Goal: Information Seeking & Learning: Check status

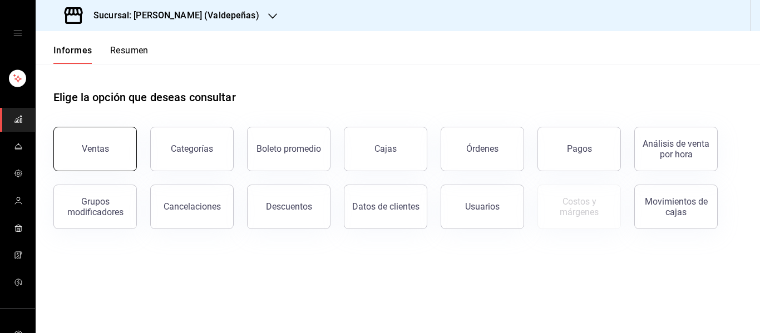
click at [97, 147] on font "Ventas" at bounding box center [95, 148] width 27 height 11
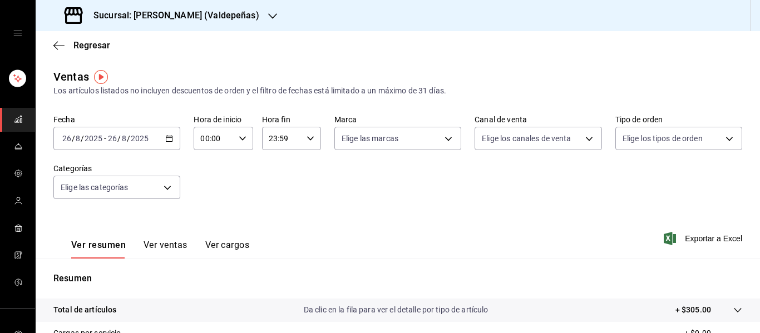
click at [166, 139] on icon "button" at bounding box center [169, 139] width 8 height 8
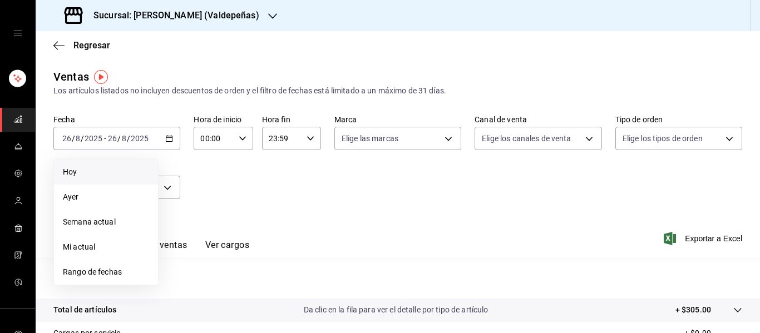
click at [106, 165] on li "Hoy" at bounding box center [106, 172] width 104 height 25
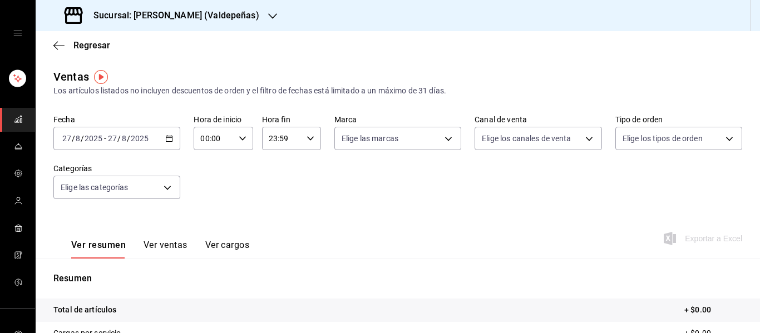
click at [170, 140] on icon "button" at bounding box center [169, 139] width 8 height 8
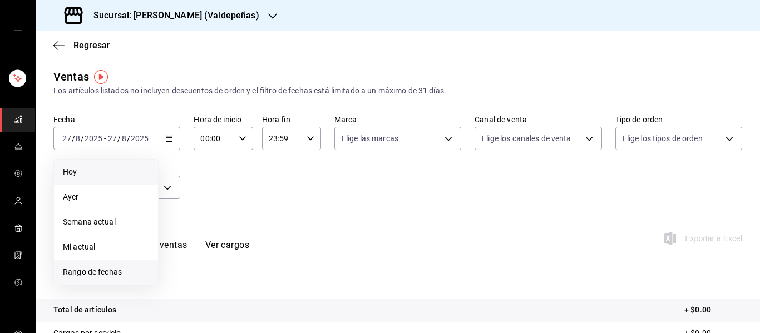
click at [80, 273] on font "Rango de fechas" at bounding box center [92, 272] width 59 height 9
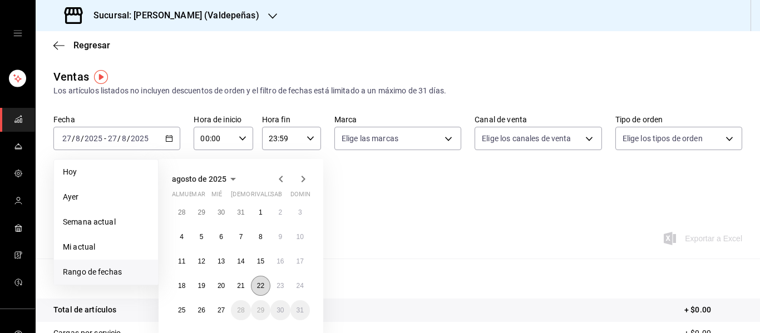
click at [258, 279] on button "22" at bounding box center [260, 286] width 19 height 20
click at [183, 306] on font "25" at bounding box center [181, 310] width 7 height 8
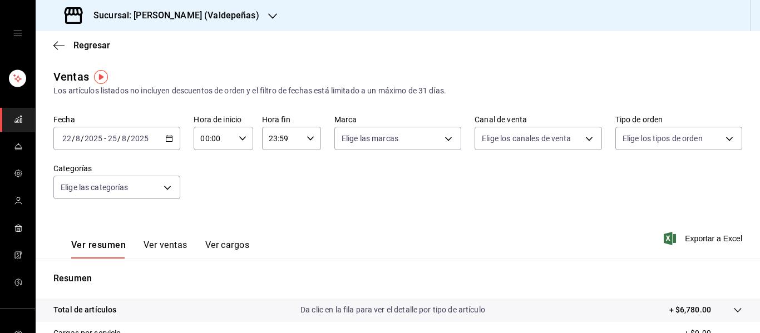
click at [166, 142] on div "[DATE] [DATE] - [DATE] [DATE]" at bounding box center [116, 138] width 127 height 23
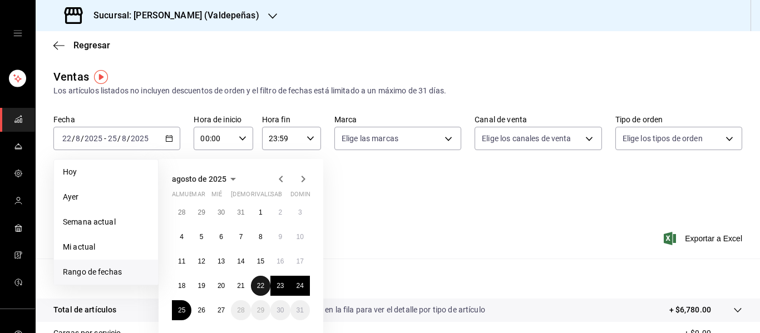
click at [260, 284] on font "22" at bounding box center [260, 286] width 7 height 8
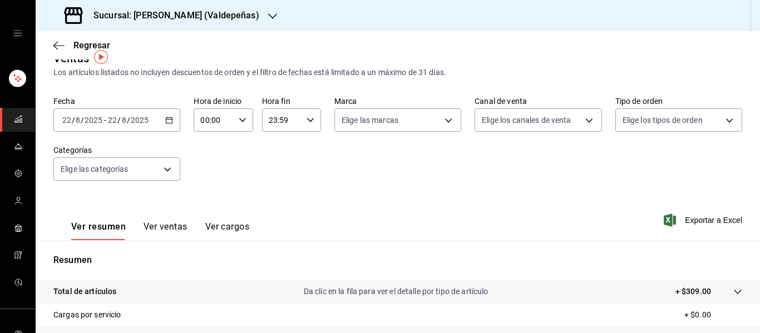
scroll to position [18, 0]
click at [175, 120] on div "[DATE] [DATE] - [DATE] [DATE]" at bounding box center [116, 120] width 127 height 23
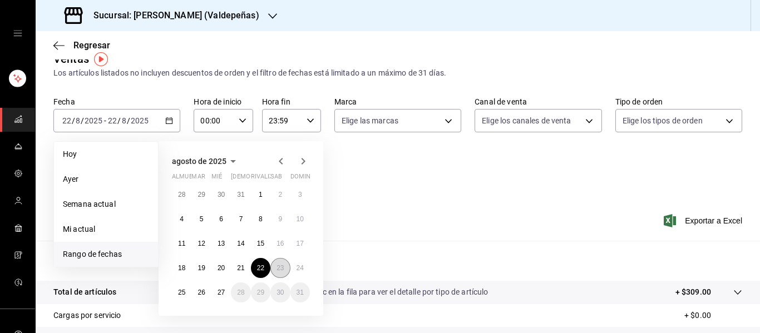
click at [277, 265] on font "23" at bounding box center [279, 268] width 7 height 8
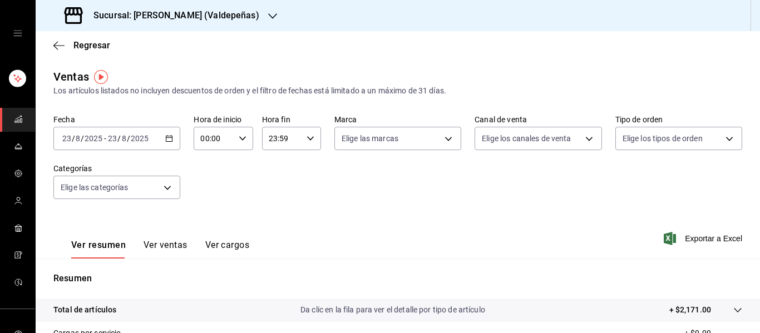
click at [170, 137] on icon "button" at bounding box center [169, 139] width 8 height 8
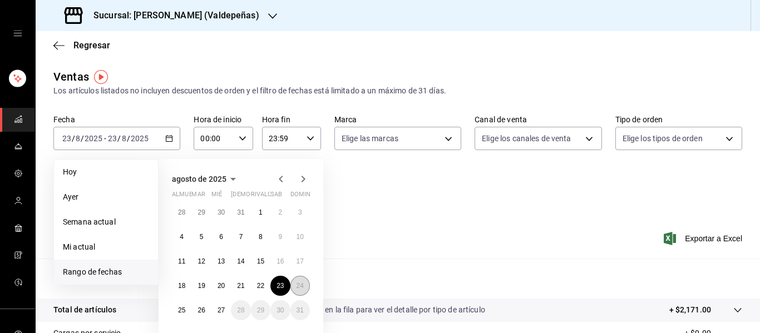
click at [296, 284] on font "24" at bounding box center [299, 286] width 7 height 8
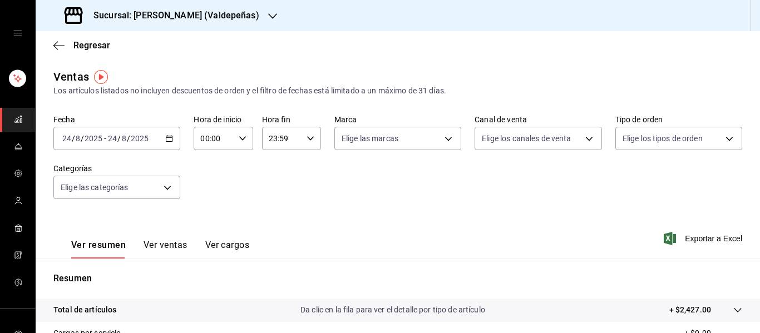
click at [175, 140] on div "[DATE] [DATE] - [DATE] [DATE]" at bounding box center [116, 138] width 127 height 23
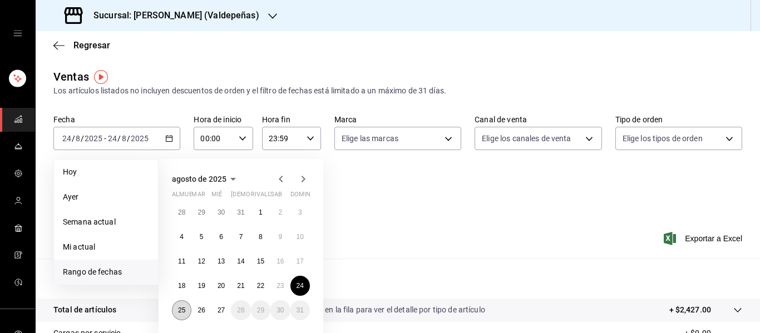
click at [178, 310] on font "25" at bounding box center [181, 310] width 7 height 8
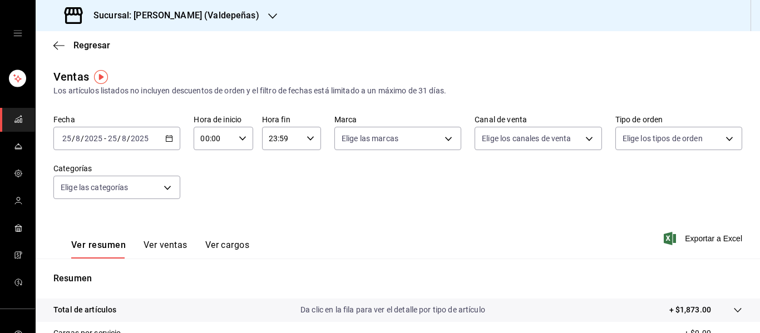
click at [166, 141] on \(Stroke\) "button" at bounding box center [169, 139] width 7 height 6
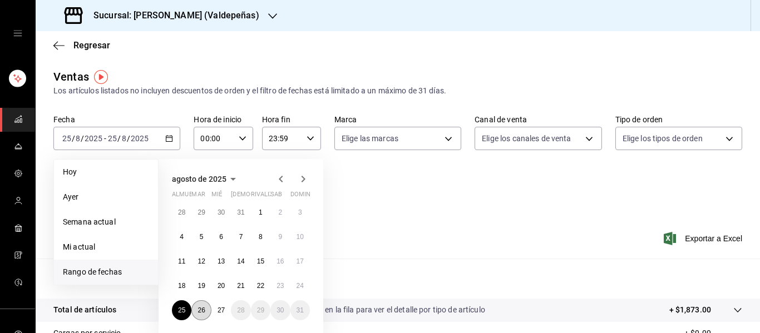
click at [200, 308] on font "26" at bounding box center [200, 310] width 7 height 8
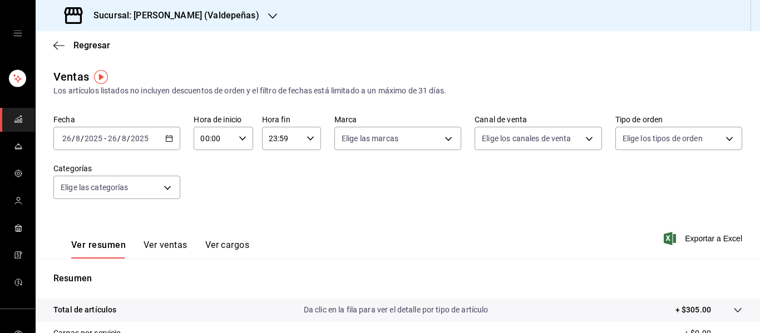
click at [165, 132] on div "[DATE] [DATE] - [DATE] [DATE]" at bounding box center [116, 138] width 127 height 23
click at [224, 7] on div "Sucursal: [PERSON_NAME] (Valdepeñas)" at bounding box center [162, 15] width 237 height 31
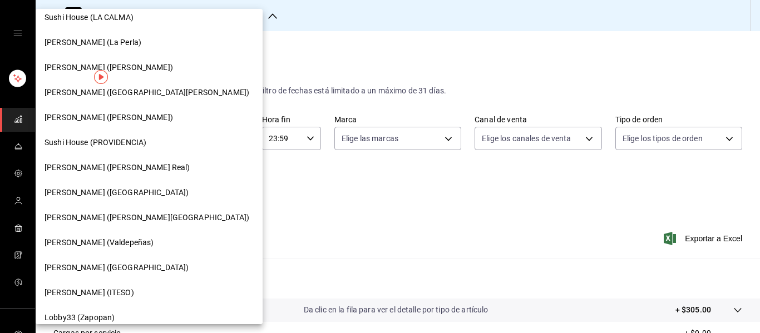
scroll to position [144, 0]
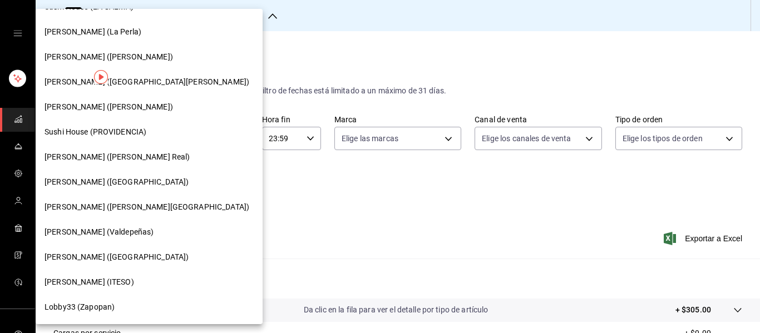
click at [88, 286] on font "[PERSON_NAME] (ITESO)" at bounding box center [89, 282] width 90 height 9
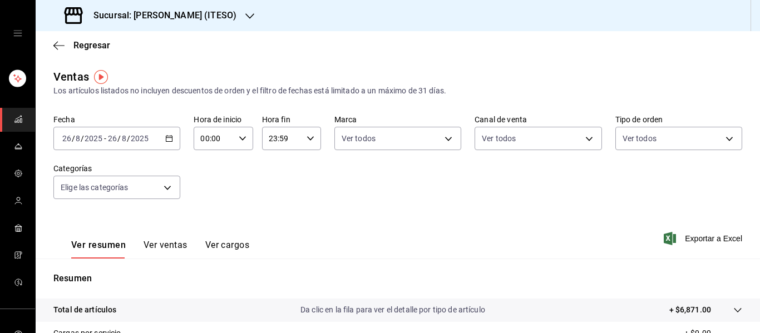
click at [167, 143] on div "[DATE] [DATE] - [DATE] [DATE]" at bounding box center [116, 138] width 127 height 23
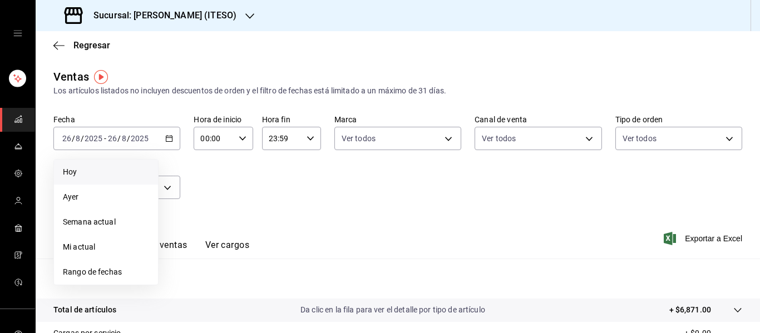
click at [105, 171] on span "Hoy" at bounding box center [106, 172] width 86 height 12
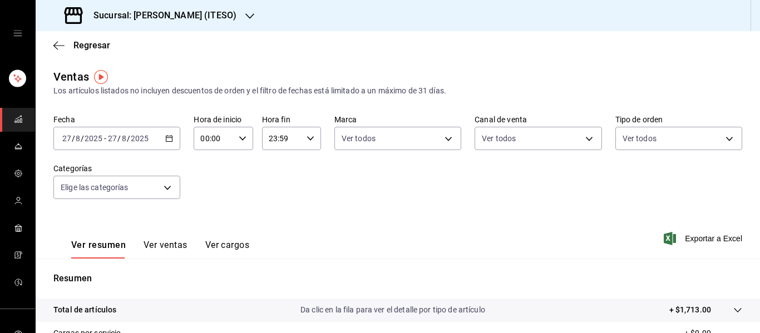
click at [169, 137] on icon "button" at bounding box center [169, 139] width 8 height 8
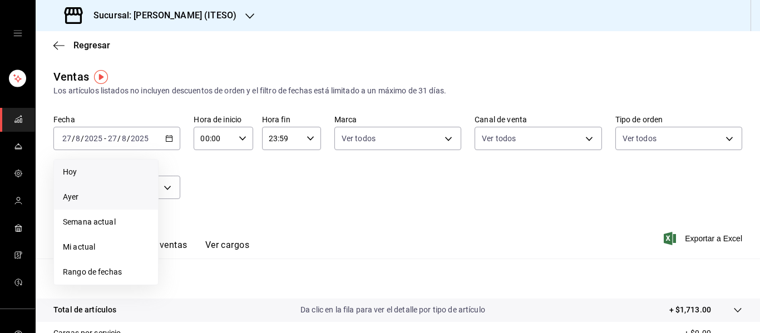
click at [82, 200] on span "Ayer" at bounding box center [106, 197] width 86 height 12
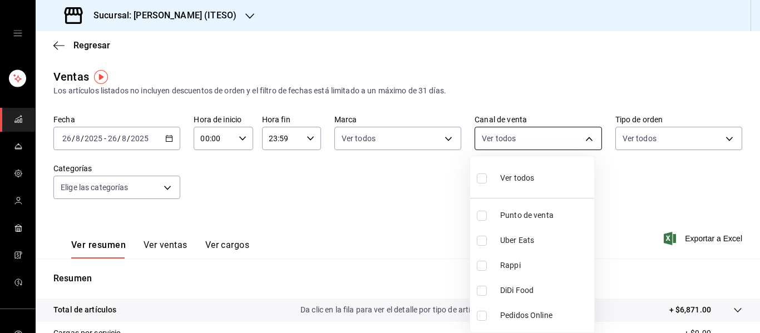
click at [486, 140] on body "Sucursal: [PERSON_NAME] (ITESO) Regresar Ventas Los artículos listados no inclu…" at bounding box center [380, 166] width 760 height 333
click at [484, 219] on input "checkbox" at bounding box center [482, 216] width 10 height 10
checkbox input "true"
type input "PARROT"
click at [486, 179] on div at bounding box center [380, 166] width 760 height 333
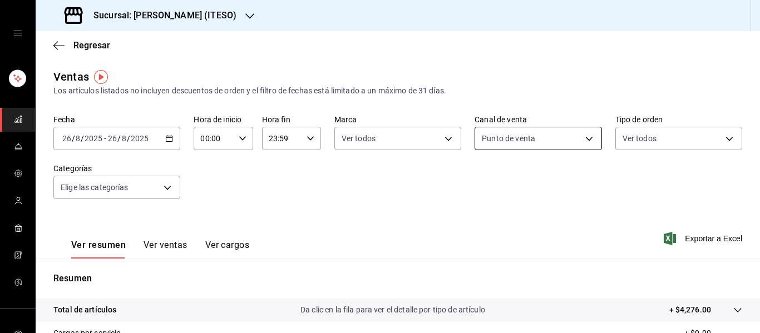
click at [486, 141] on body "Sucursal: [PERSON_NAME] (ITESO) Regresar Ventas Los artículos listados no inclu…" at bounding box center [380, 166] width 760 height 333
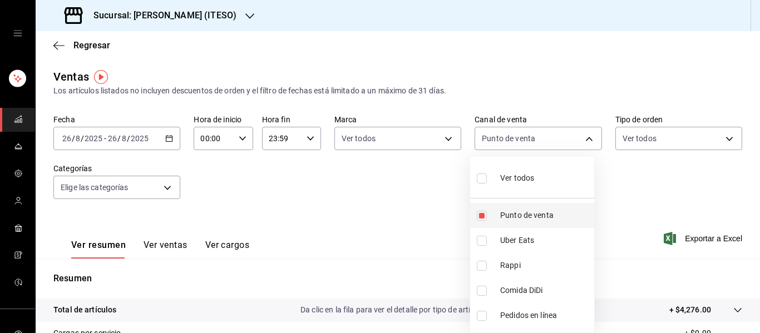
click at [479, 218] on input "checkbox" at bounding box center [482, 216] width 10 height 10
checkbox input "false"
click at [480, 264] on input "checkbox" at bounding box center [482, 266] width 10 height 10
checkbox input "true"
type input "RAPPI"
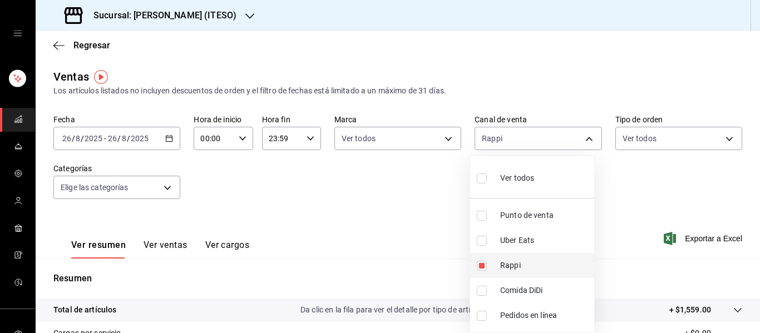
click at [480, 265] on input "checkbox" at bounding box center [482, 266] width 10 height 10
checkbox input "false"
click at [481, 290] on input "checkbox" at bounding box center [482, 291] width 10 height 10
checkbox input "true"
type input "DIDI_FOOD"
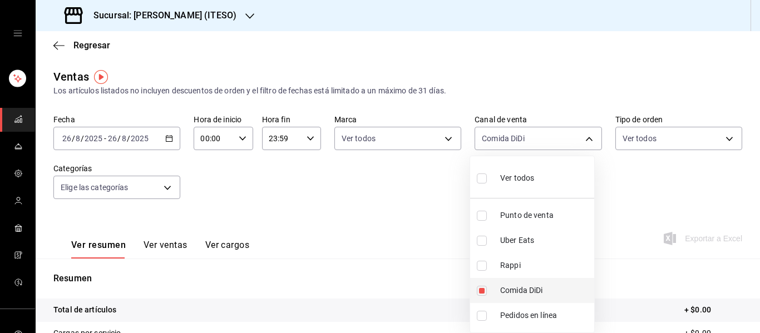
click at [474, 291] on li "Comida DiDi" at bounding box center [532, 290] width 124 height 25
checkbox input "false"
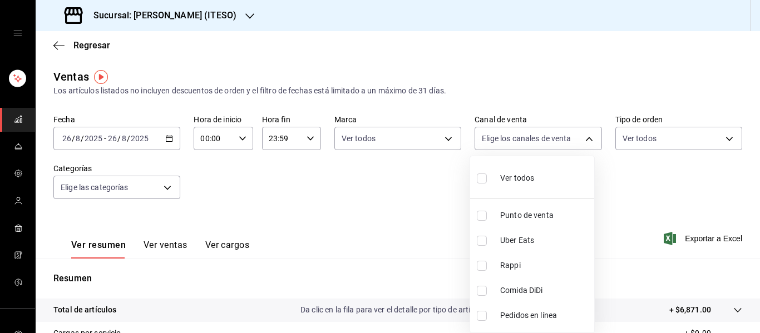
click at [482, 240] on input "checkbox" at bounding box center [482, 241] width 10 height 10
checkbox input "true"
type input "UBER_EATS"
click at [480, 182] on input "checkbox" at bounding box center [482, 179] width 10 height 10
checkbox input "true"
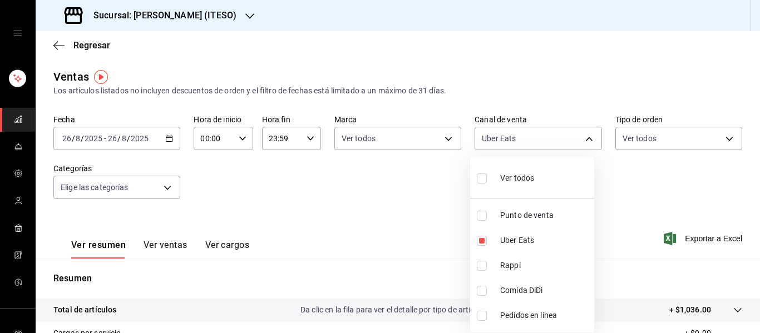
type input "PARROT,UBER_EATS,RAPPI,DIDI_FOOD,ONLINE"
checkbox input "true"
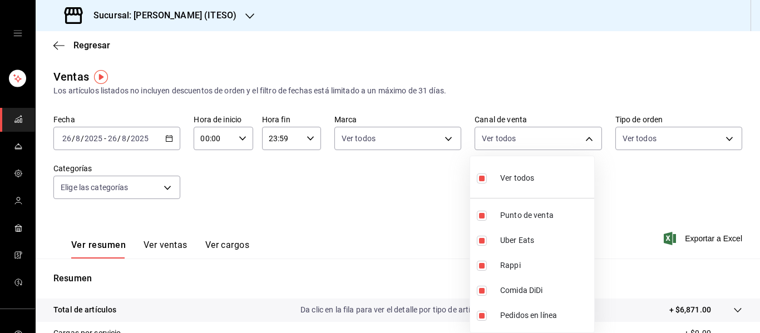
click at [486, 186] on div at bounding box center [380, 166] width 760 height 333
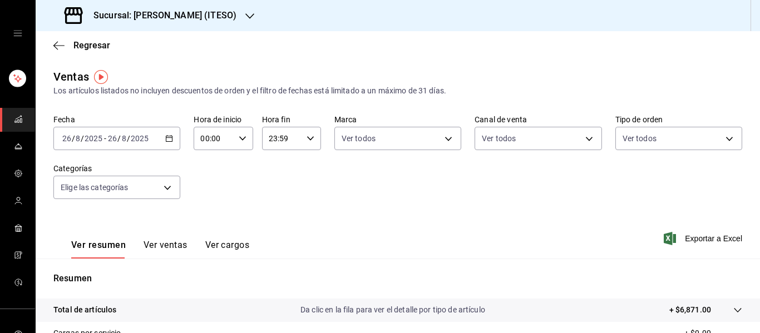
click at [486, 98] on div "Ventas Los artículos listados no incluyen descuentos de orden y el filtro de fe…" at bounding box center [398, 291] width 724 height 447
click at [169, 3] on div "Sucursal: [PERSON_NAME] (ITESO)" at bounding box center [151, 15] width 214 height 31
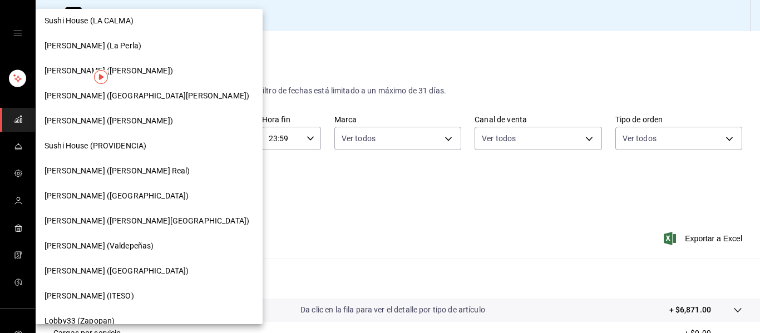
scroll to position [144, 0]
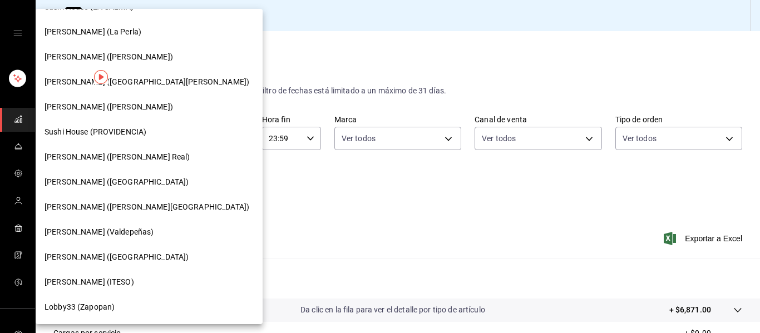
click at [85, 227] on span "[PERSON_NAME] (Valdepeñas)" at bounding box center [98, 232] width 109 height 12
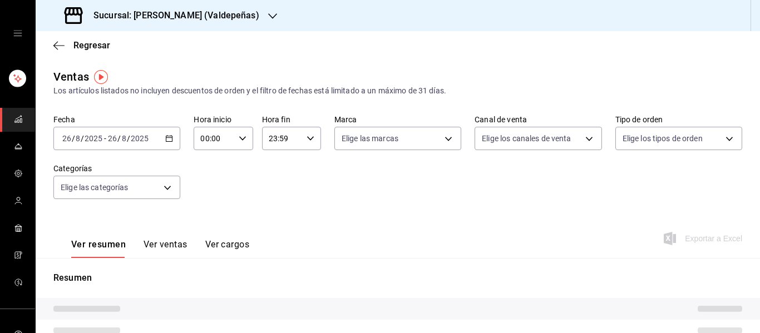
type input "PARROT,UBER_EATS,RAPPI,DIDI_FOOD,ONLINE"
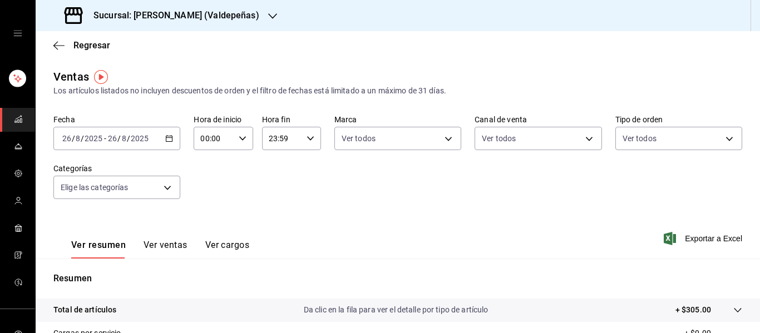
click at [160, 135] on div "[DATE] [DATE] - [DATE] [DATE]" at bounding box center [116, 138] width 127 height 23
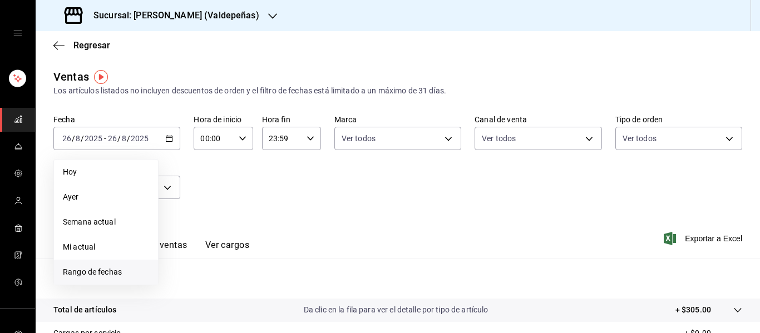
click at [87, 265] on li "Rango de fechas" at bounding box center [106, 272] width 104 height 25
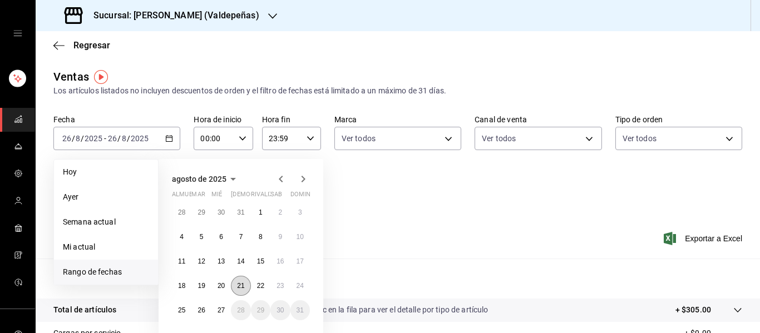
click at [237, 288] on font "21" at bounding box center [240, 286] width 7 height 8
click at [217, 310] on font "27" at bounding box center [220, 310] width 7 height 8
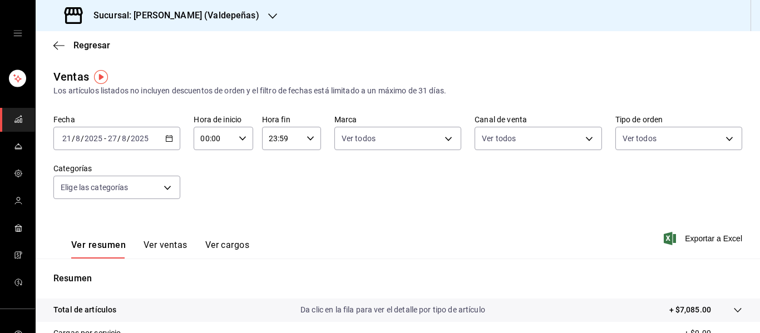
click at [162, 139] on div "[DATE] [DATE] - [DATE] [DATE]" at bounding box center [116, 138] width 127 height 23
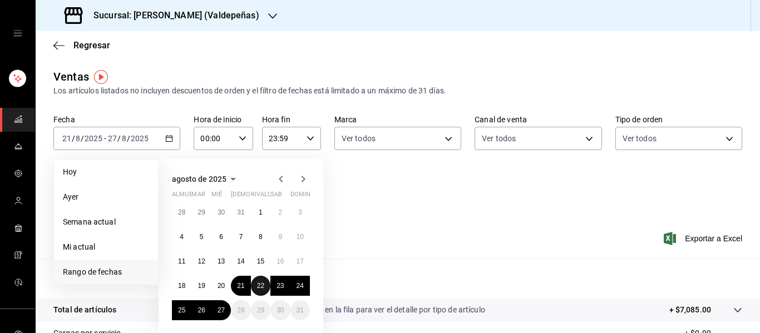
click at [258, 284] on font "22" at bounding box center [260, 286] width 7 height 8
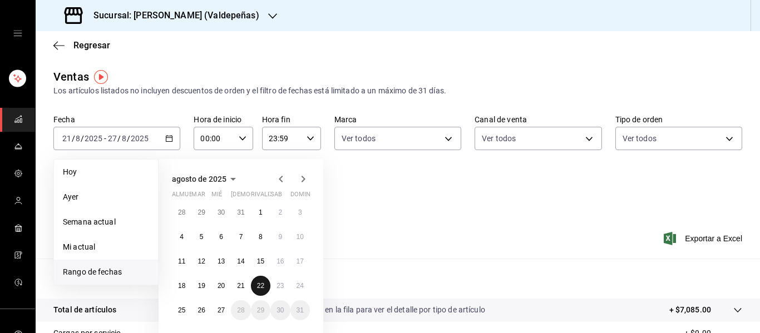
click at [258, 284] on font "22" at bounding box center [260, 286] width 7 height 8
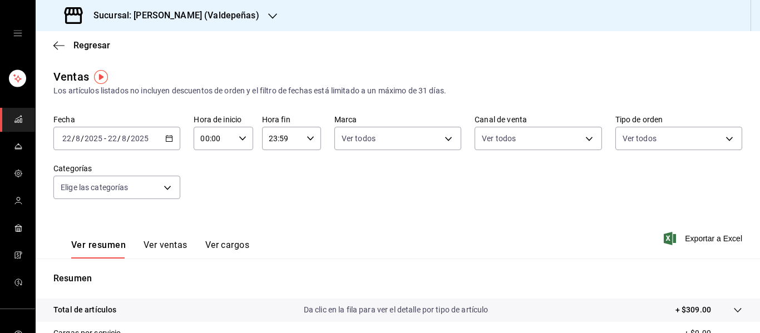
click at [164, 145] on div "[DATE] [DATE] - [DATE] [DATE]" at bounding box center [116, 138] width 127 height 23
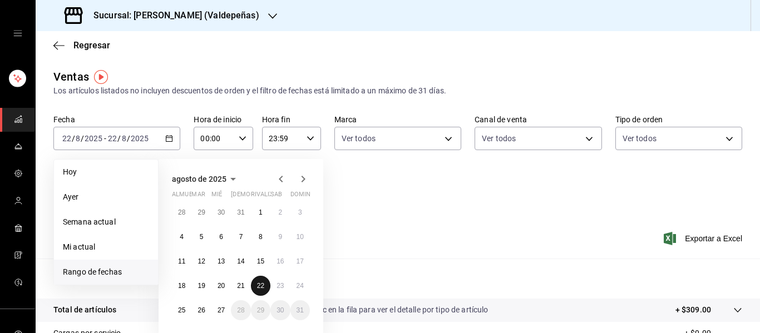
click at [252, 286] on button "22" at bounding box center [260, 286] width 19 height 20
click at [217, 312] on font "27" at bounding box center [220, 310] width 7 height 8
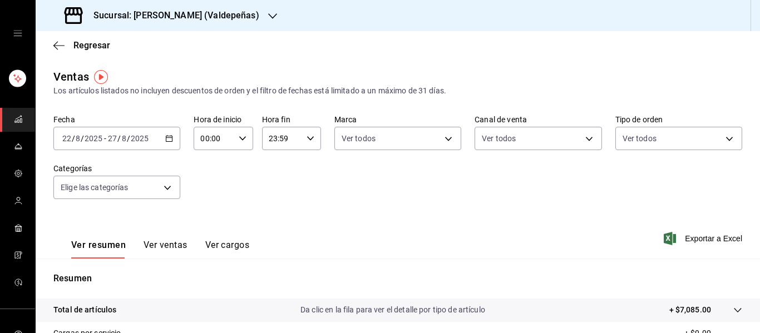
click at [180, 23] on div "Sucursal: [PERSON_NAME] (Valdepeñas)" at bounding box center [162, 15] width 237 height 31
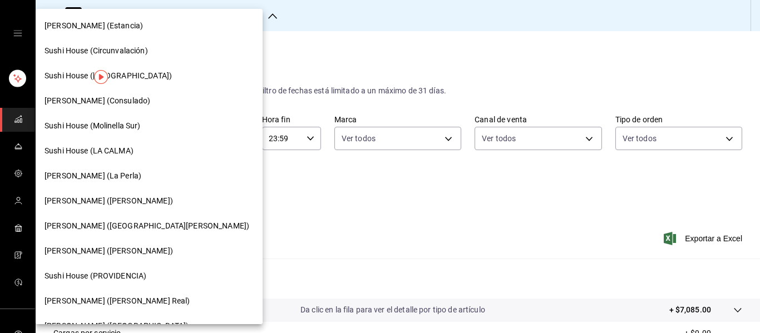
click at [112, 172] on font "[PERSON_NAME] (La Perla)" at bounding box center [92, 175] width 97 height 9
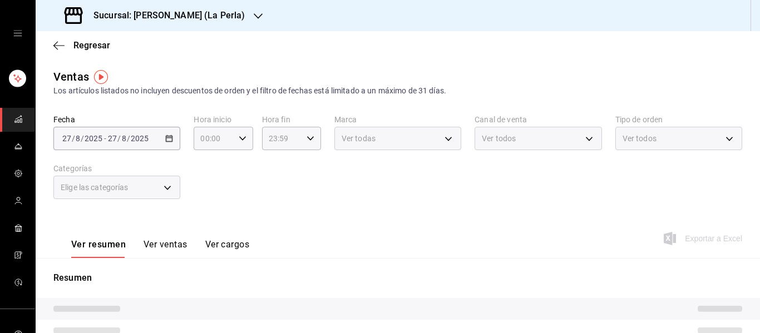
click at [206, 19] on h3 "Sucursal: [PERSON_NAME] (La Perla)" at bounding box center [165, 15] width 160 height 13
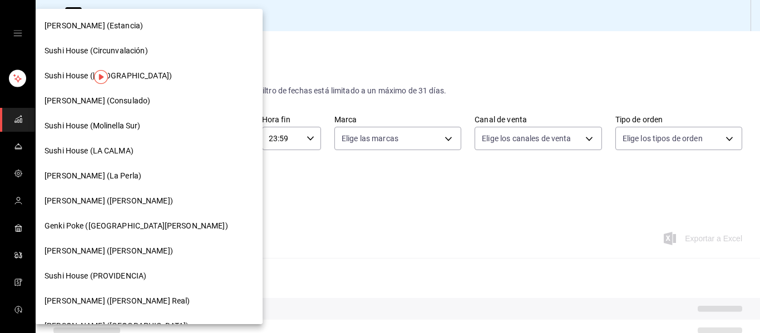
type input "PARROT,UBER_EATS,RAPPI,DIDI_FOOD,ONLINE"
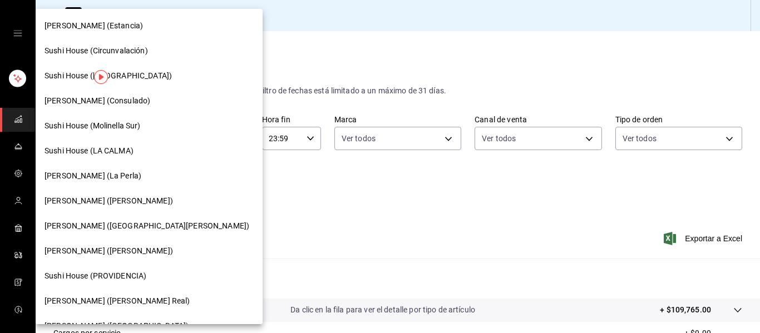
click at [97, 269] on div "Sushi House (PROVIDENCIA)" at bounding box center [149, 276] width 227 height 25
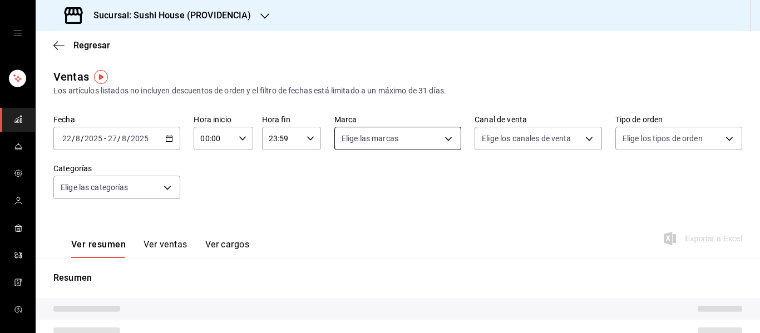
click at [432, 136] on body "Sucursal: Sushi House (PROVIDENCIA) Regresar Ventas Los artículos listados no i…" at bounding box center [380, 166] width 760 height 333
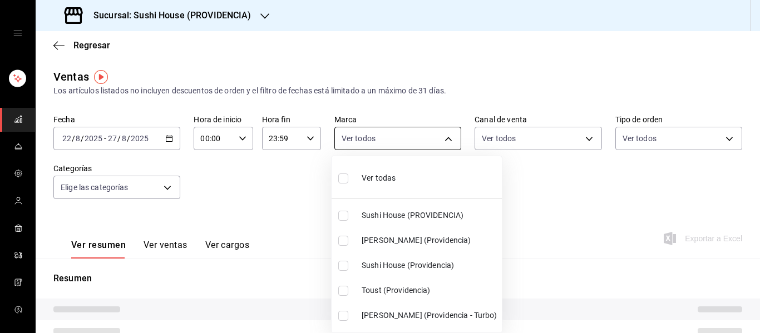
type input "PARROT,UBER_EATS,RAPPI,DIDI_FOOD,ONLINE"
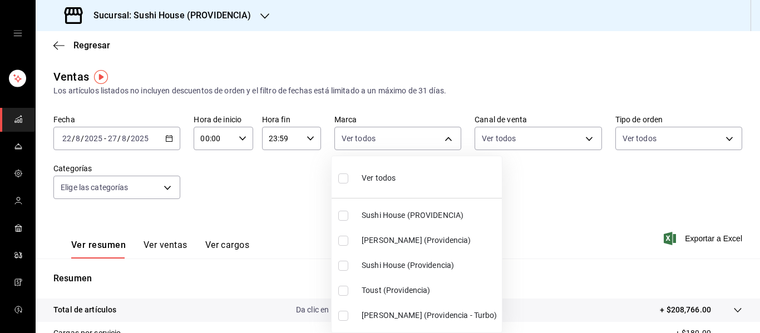
click at [198, 9] on div at bounding box center [380, 166] width 760 height 333
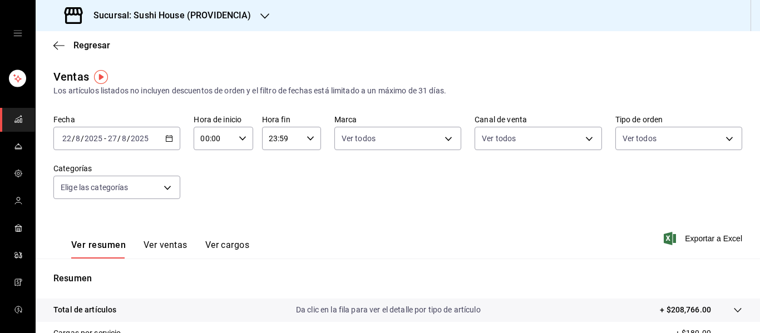
click at [236, 16] on font "Sucursal: Sushi House (PROVIDENCIA)" at bounding box center [172, 15] width 158 height 11
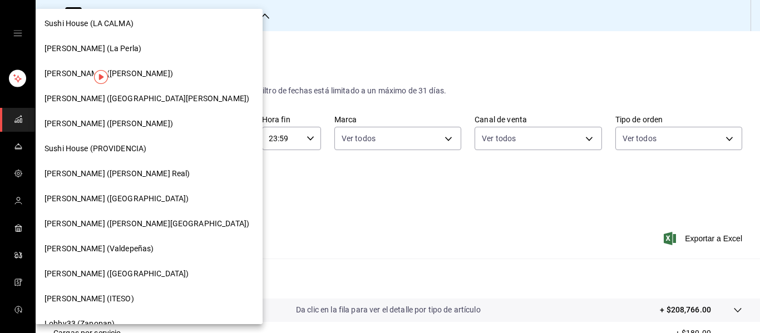
scroll to position [128, 0]
click at [106, 223] on font "[PERSON_NAME] ([PERSON_NAME][GEOGRAPHIC_DATA])" at bounding box center [146, 223] width 205 height 9
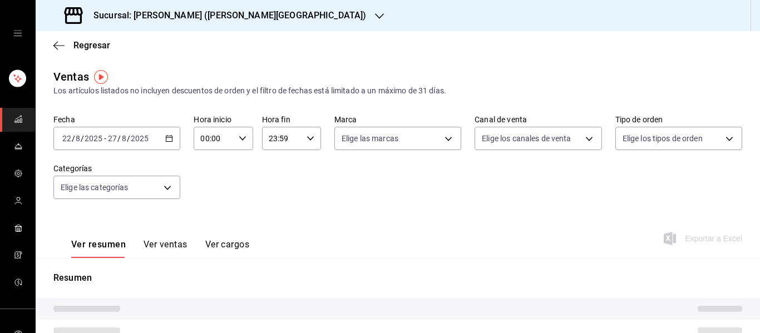
type input "PARROT,UBER_EATS,RAPPI,DIDI_FOOD,ONLINE"
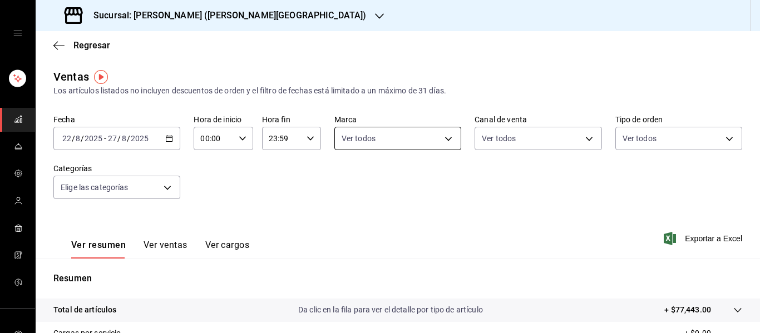
click at [448, 137] on body "Sucursal: [PERSON_NAME] ([PERSON_NAME] de la Paz) Regresar Ventas Los artículos…" at bounding box center [380, 166] width 760 height 333
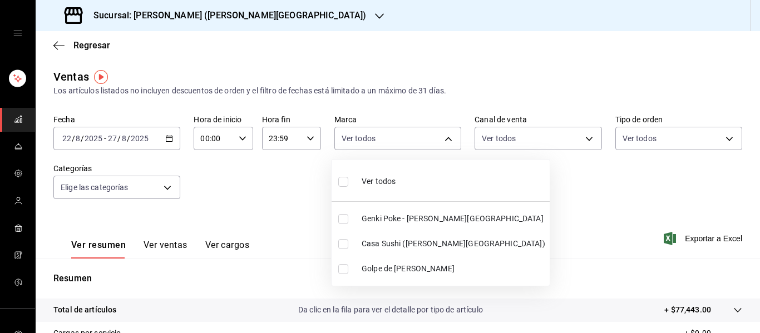
click at [341, 270] on input "checkbox" at bounding box center [343, 269] width 10 height 10
checkbox input "true"
type input "1c4d51d8-b810-4d2f-a194-bc318bc1e294"
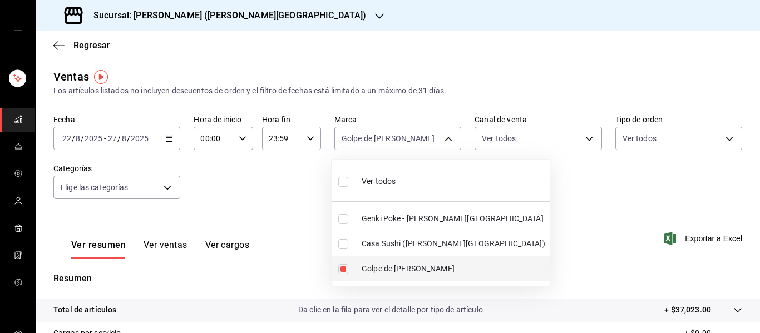
click at [341, 267] on input "checkbox" at bounding box center [343, 269] width 10 height 10
checkbox input "false"
click at [341, 220] on input "checkbox" at bounding box center [343, 219] width 10 height 10
checkbox input "true"
type input "010d8506-e38d-4930-8260-83e83f6c4963"
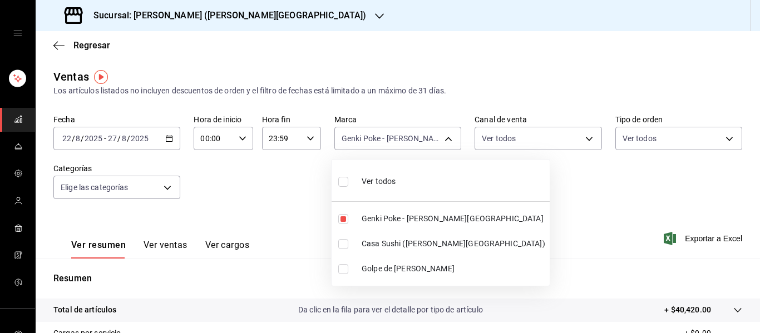
click at [343, 243] on input "checkbox" at bounding box center [343, 244] width 10 height 10
checkbox input "true"
type input "010d8506-e38d-4930-8260-83e83f6c4963,77c0f971-4169-4789-87a6-1227008dc213"
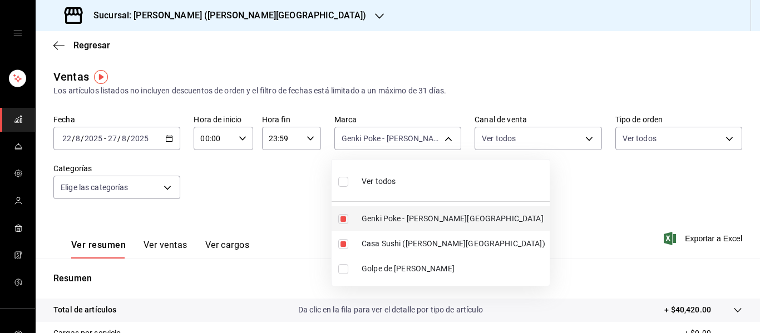
click at [341, 216] on input "checkbox" at bounding box center [343, 219] width 10 height 10
checkbox input "false"
type input "77c0f971-4169-4789-87a6-1227008dc213"
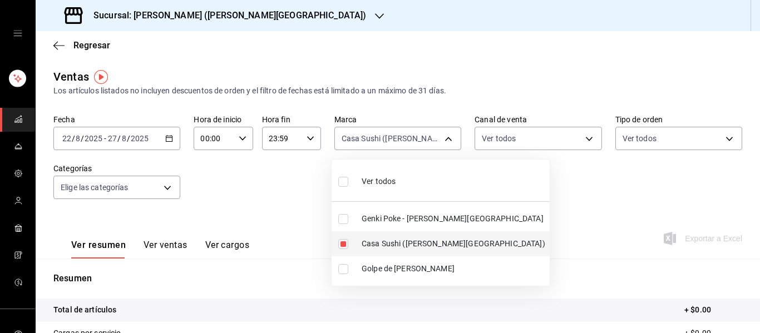
click at [343, 242] on input "checkbox" at bounding box center [343, 244] width 10 height 10
checkbox input "false"
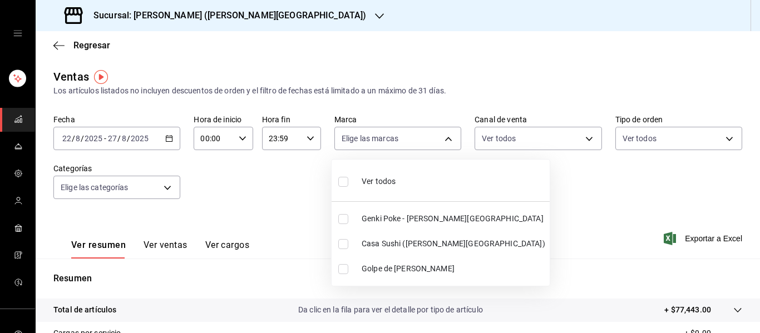
click at [164, 138] on div at bounding box center [380, 166] width 760 height 333
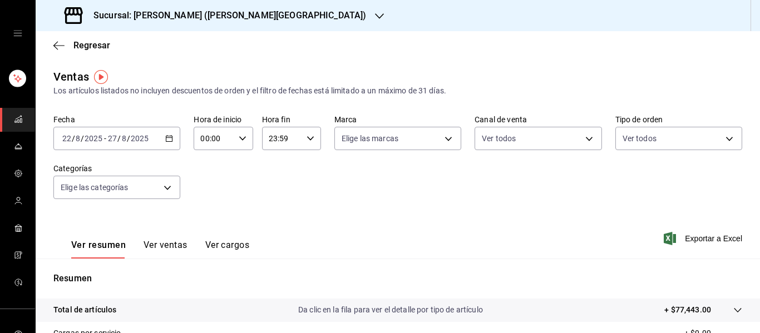
click at [165, 138] on icon "button" at bounding box center [169, 139] width 8 height 8
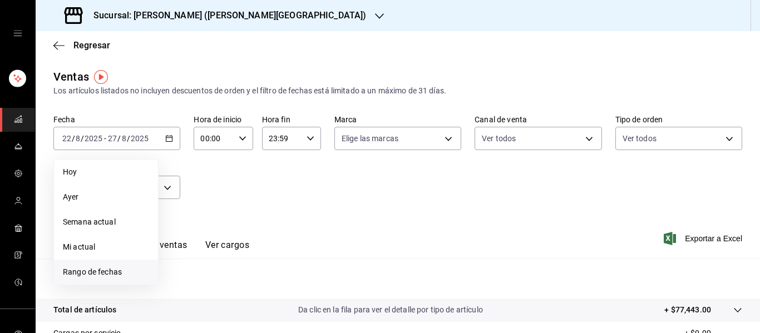
click at [91, 273] on font "Rango de fechas" at bounding box center [92, 272] width 59 height 9
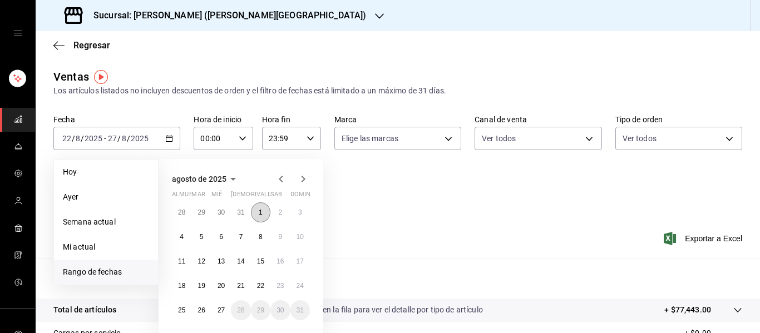
click at [262, 213] on font "1" at bounding box center [261, 213] width 4 height 8
click at [220, 314] on button "27" at bounding box center [220, 310] width 19 height 20
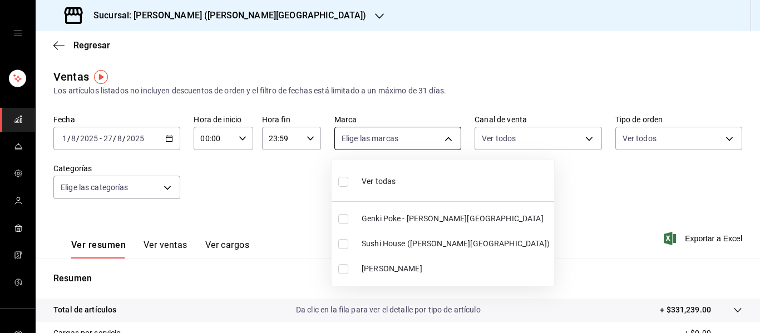
click at [425, 137] on body "Sucursal: [PERSON_NAME] ([PERSON_NAME] de la Paz) Regresar Ventas Los artículos…" at bounding box center [380, 166] width 760 height 333
click at [365, 222] on font "Genki Poke - [PERSON_NAME][GEOGRAPHIC_DATA]" at bounding box center [453, 218] width 182 height 9
type input "010d8506-e38d-4930-8260-83e83f6c4963"
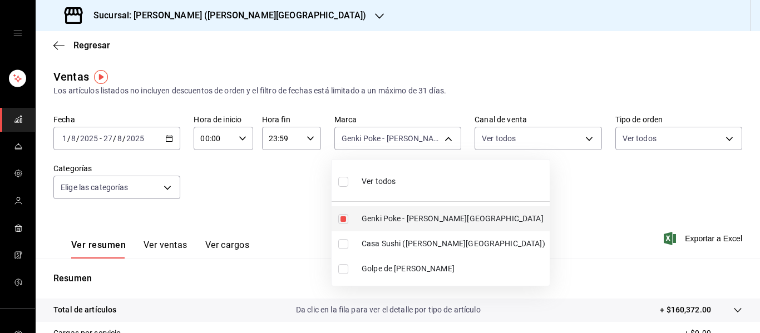
click at [346, 219] on input "checkbox" at bounding box center [343, 219] width 10 height 10
checkbox input "false"
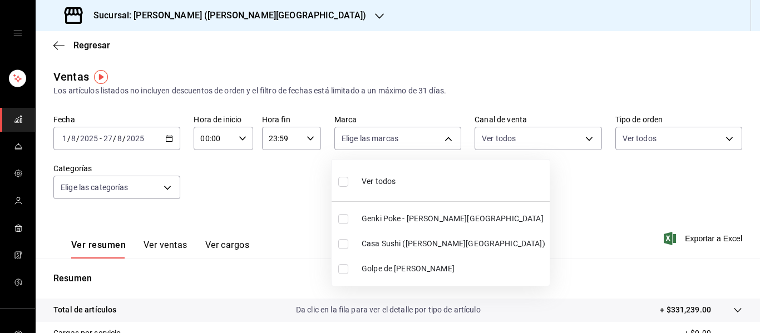
click at [346, 268] on input "checkbox" at bounding box center [343, 269] width 10 height 10
checkbox input "true"
type input "1c4d51d8-b810-4d2f-a194-bc318bc1e294"
click at [486, 182] on div at bounding box center [380, 166] width 760 height 333
click at [434, 133] on body "Sucursal: [PERSON_NAME] ([PERSON_NAME] de la Paz) Regresar Ventas Los artículos…" at bounding box center [380, 166] width 760 height 333
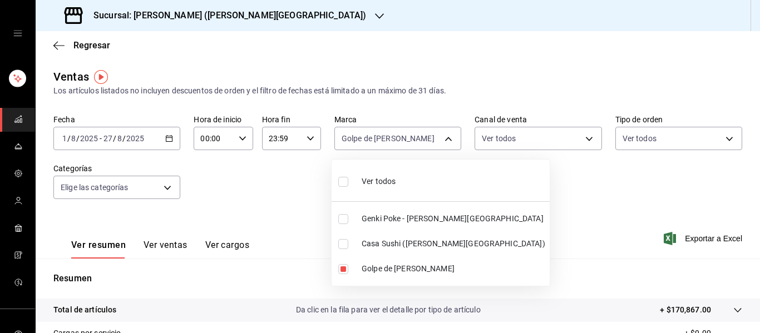
click at [350, 179] on label at bounding box center [345, 182] width 14 height 16
click at [348, 179] on input "checkbox" at bounding box center [343, 182] width 10 height 10
checkbox input "false"
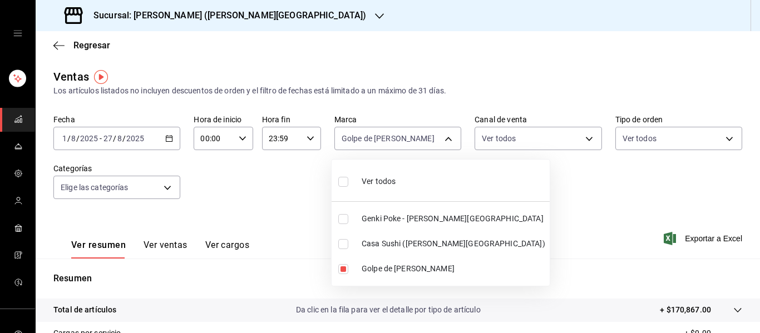
checkbox input "false"
click at [486, 195] on div at bounding box center [380, 166] width 760 height 333
